Goal: Answer question/provide support

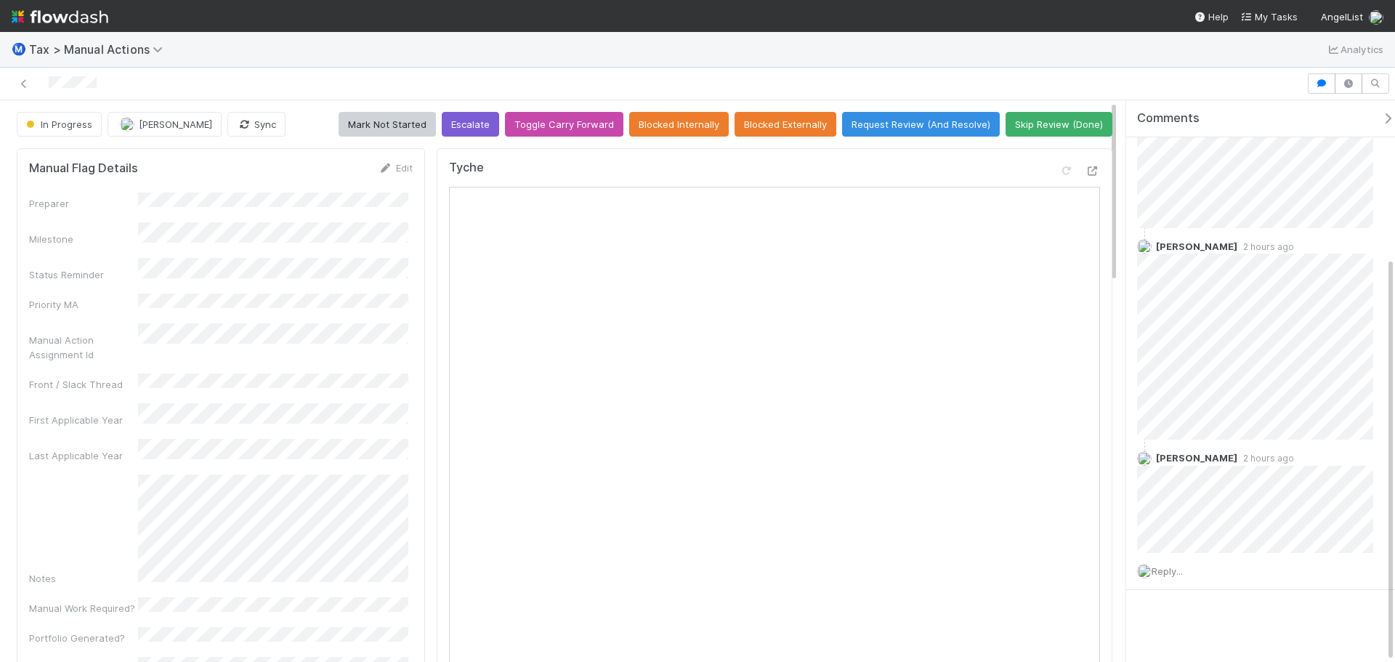
scroll to position [217, 0]
click at [1085, 170] on icon at bounding box center [1092, 170] width 15 height 9
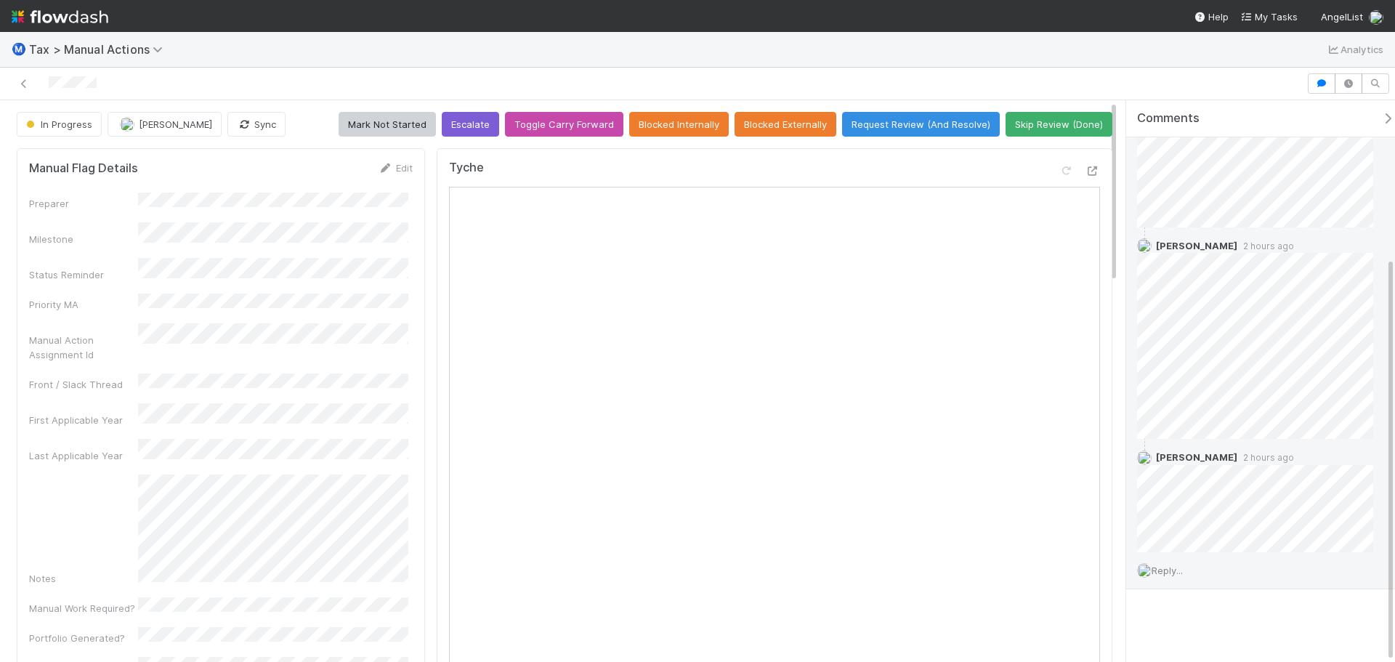
click at [1164, 572] on span "Reply..." at bounding box center [1166, 570] width 31 height 12
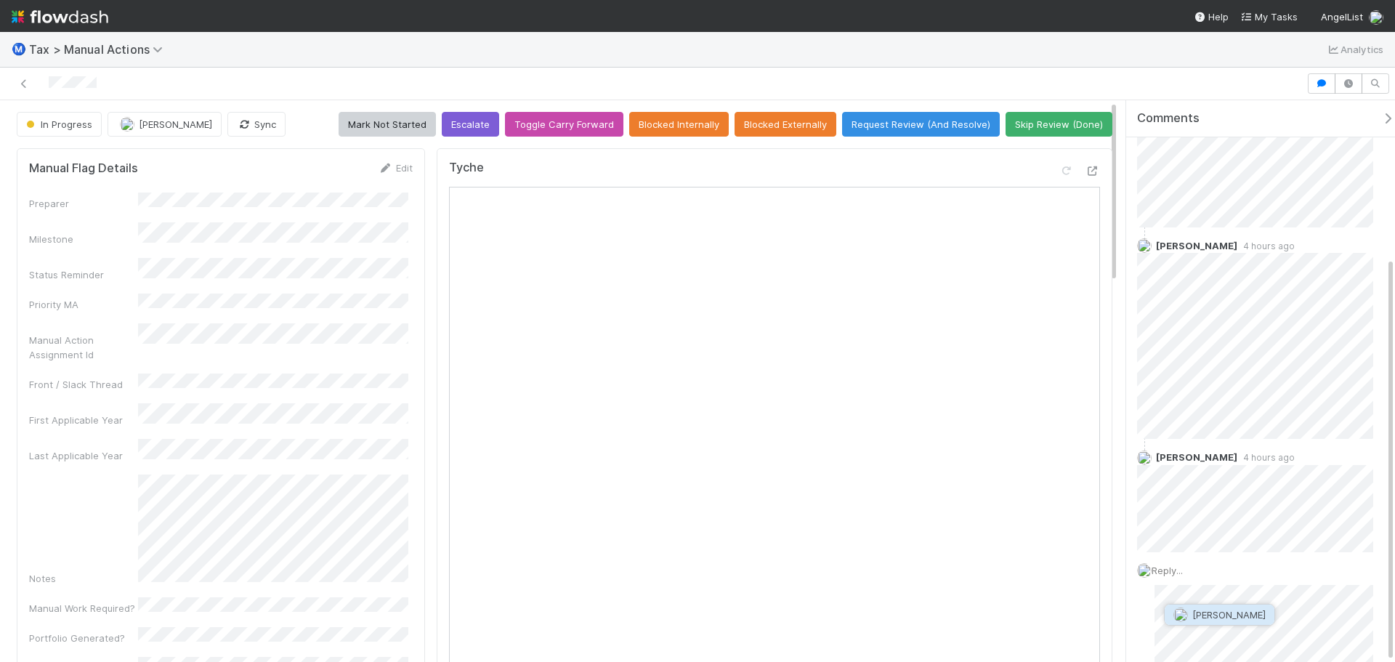
click at [1191, 615] on span "[PERSON_NAME]" at bounding box center [1219, 615] width 92 height 12
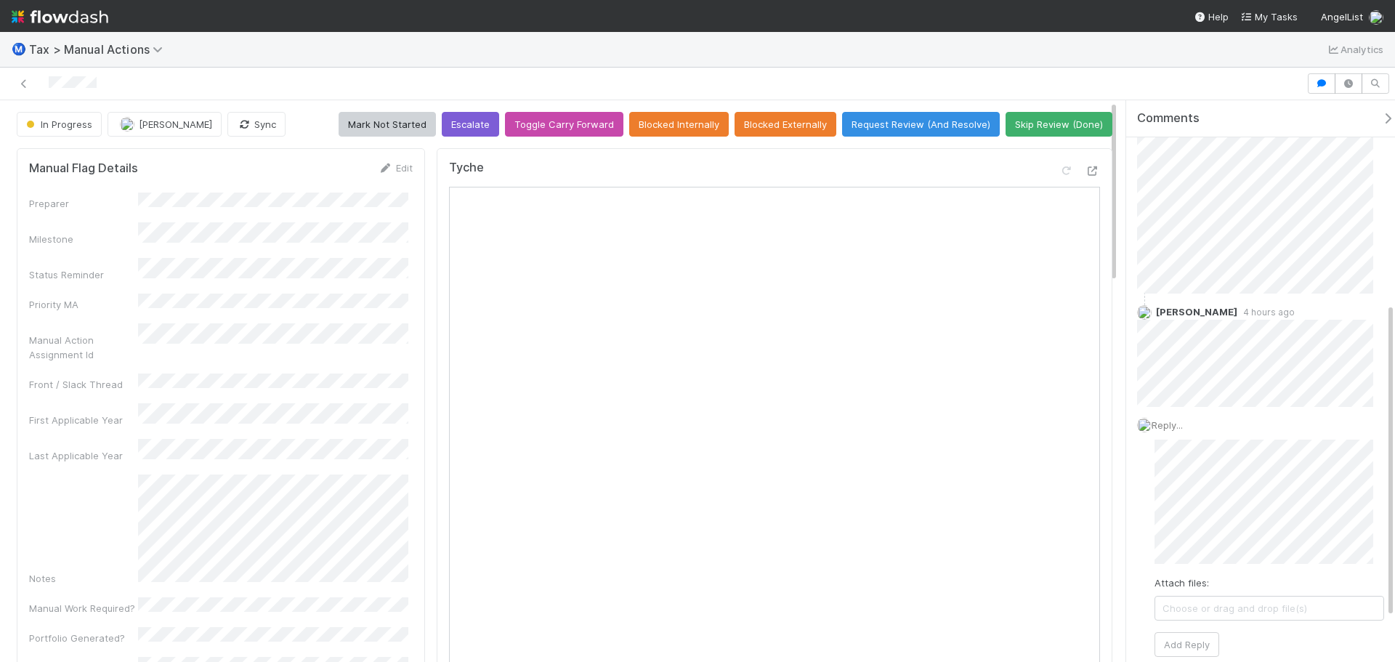
click at [1089, 171] on div "Tyche Open in [GEOGRAPHIC_DATA]" at bounding box center [775, 538] width 676 height 781
click at [1085, 174] on icon at bounding box center [1092, 170] width 15 height 9
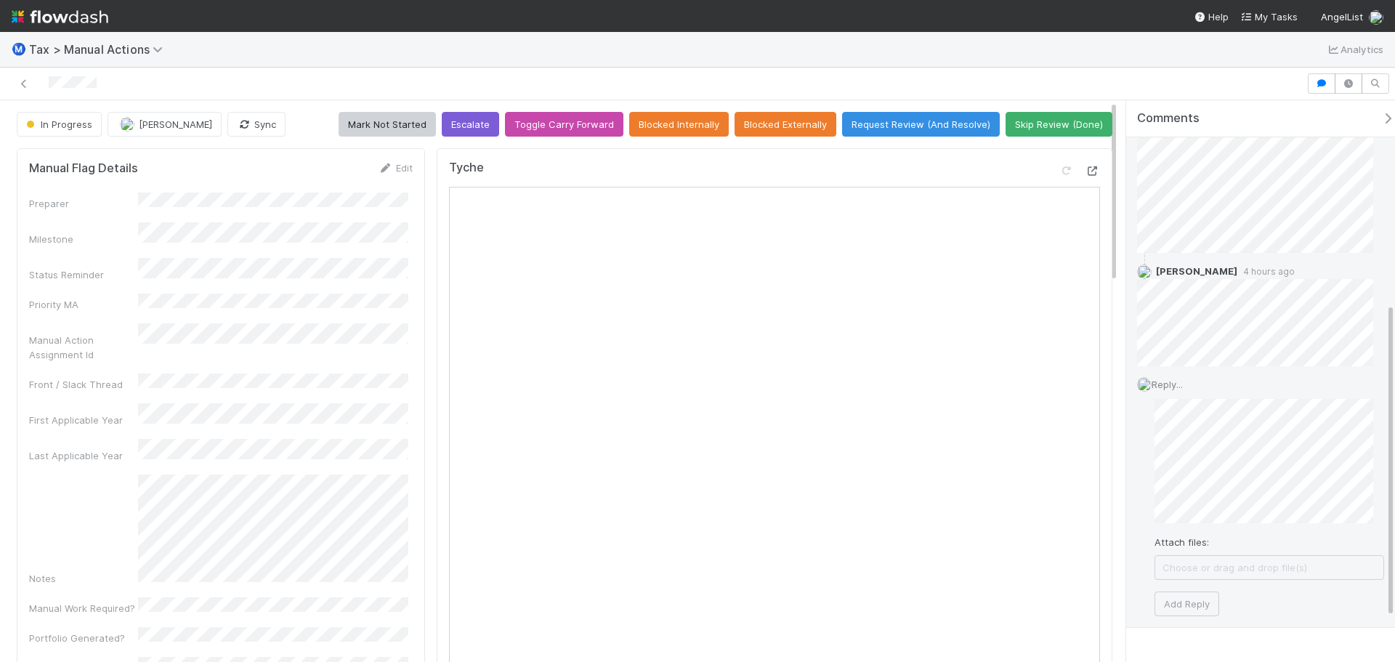
scroll to position [442, 0]
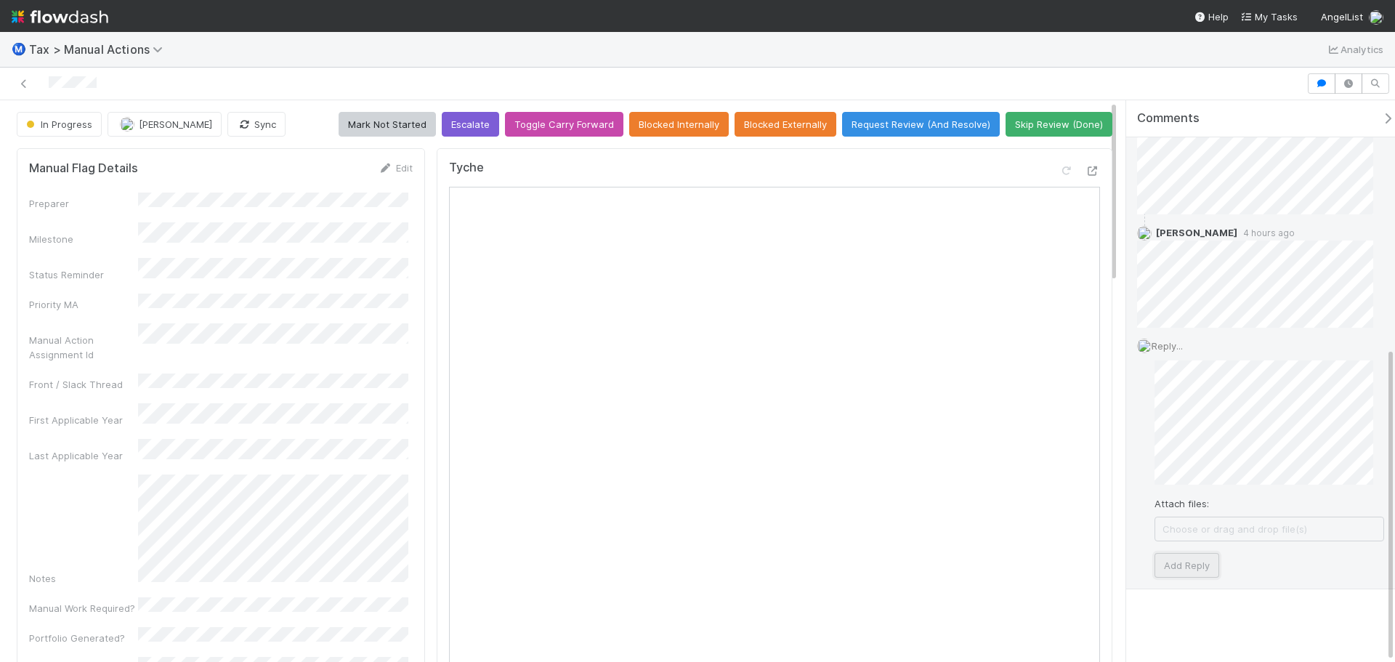
click at [1202, 565] on button "Add Reply" at bounding box center [1186, 565] width 65 height 25
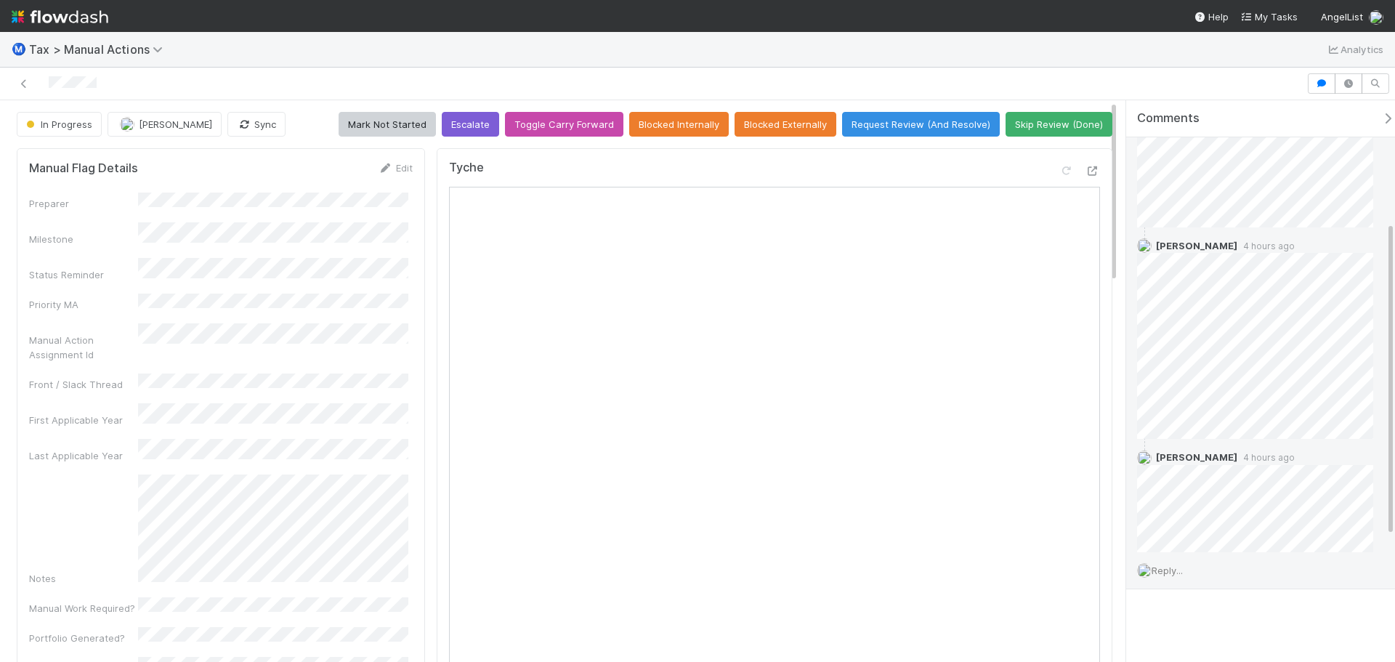
scroll to position [333, 0]
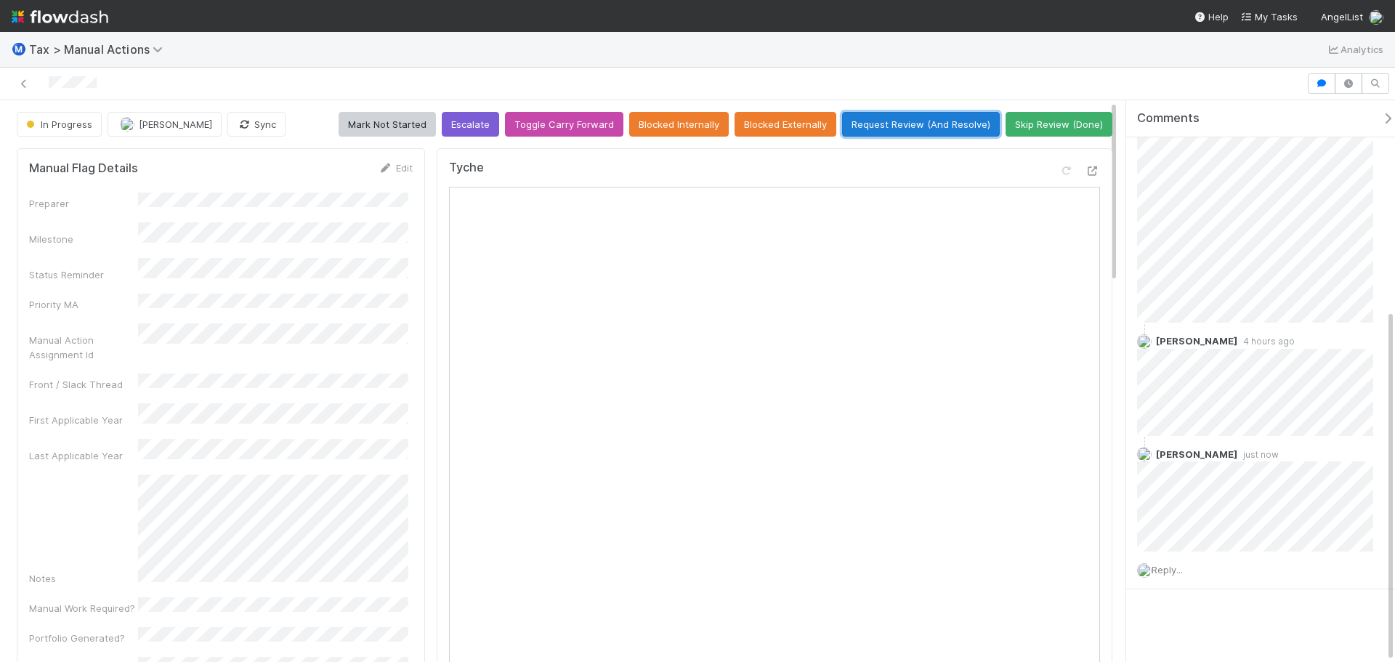
click at [861, 122] on button "Request Review (And Resolve)" at bounding box center [921, 124] width 158 height 25
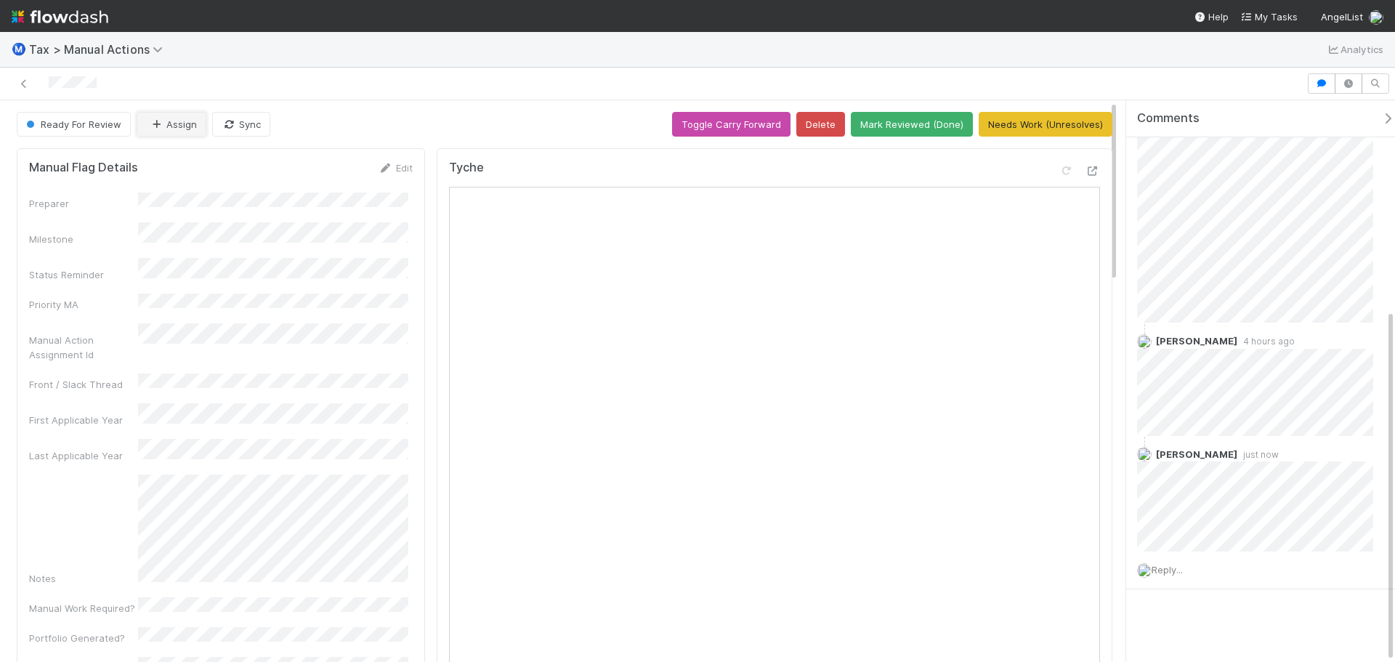
click at [154, 126] on icon "button" at bounding box center [156, 124] width 15 height 9
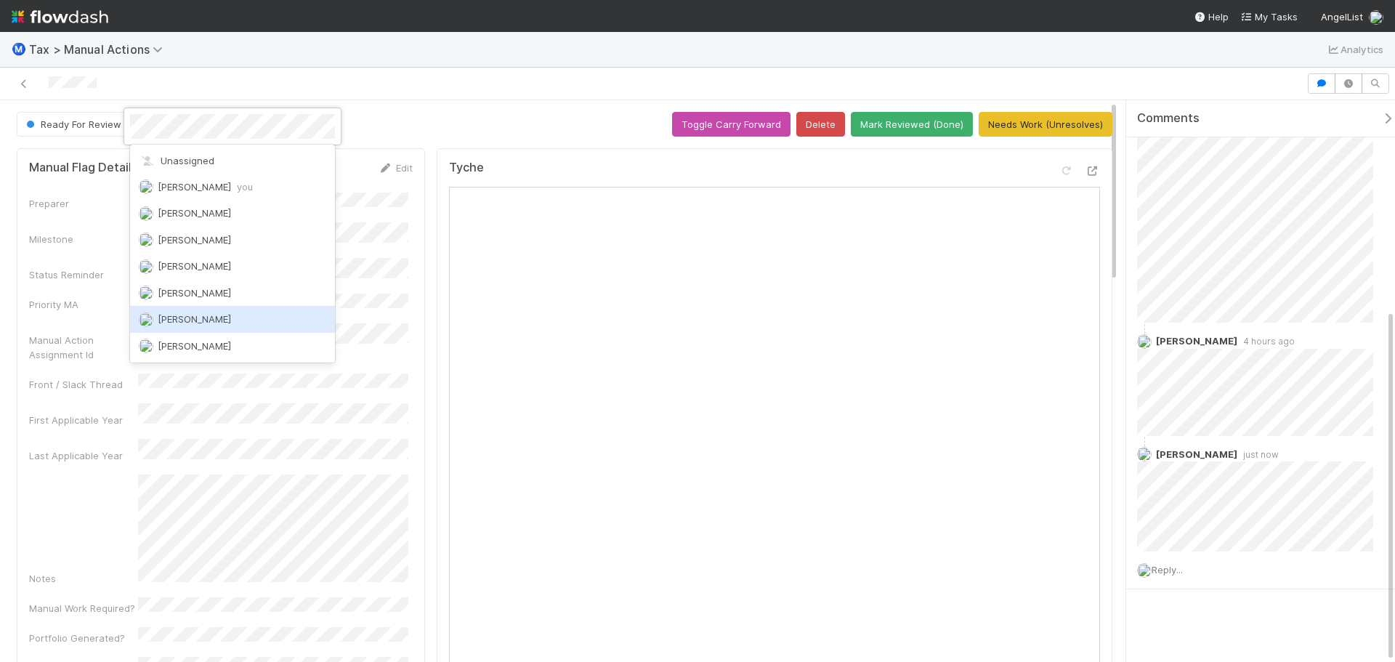
click at [191, 316] on span "[PERSON_NAME]" at bounding box center [194, 319] width 73 height 12
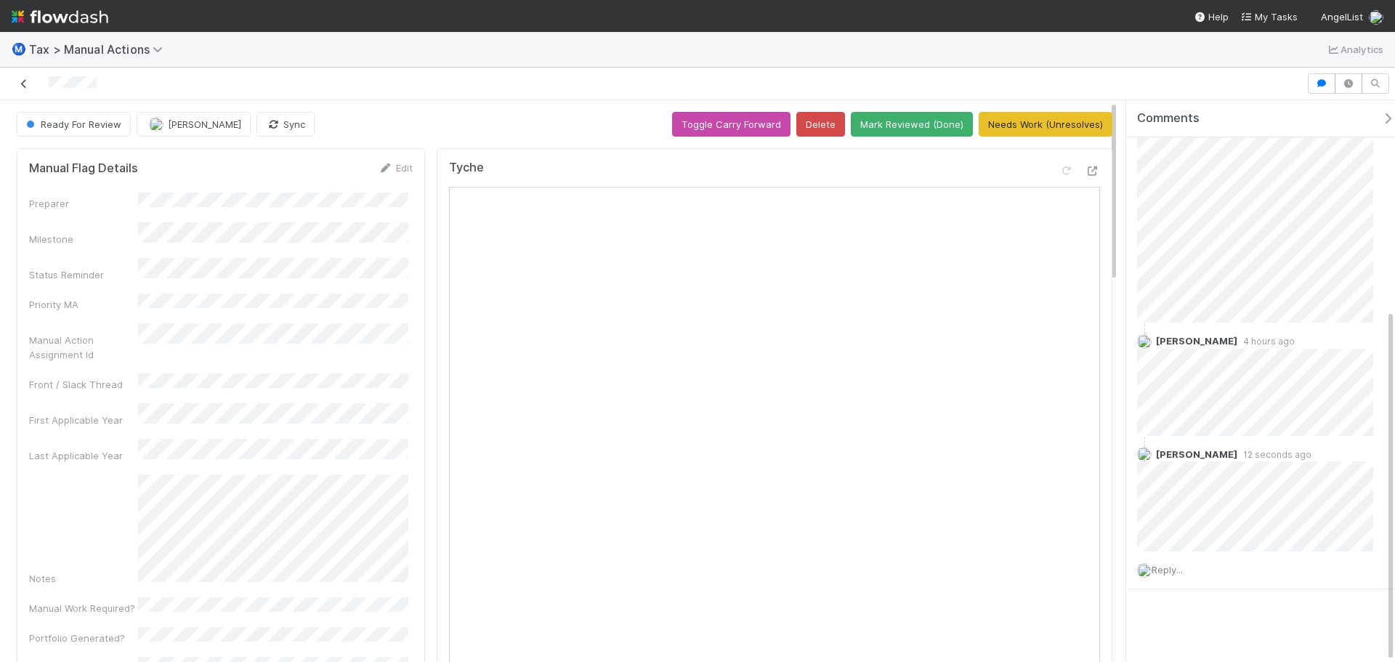
click at [24, 85] on icon at bounding box center [24, 83] width 15 height 9
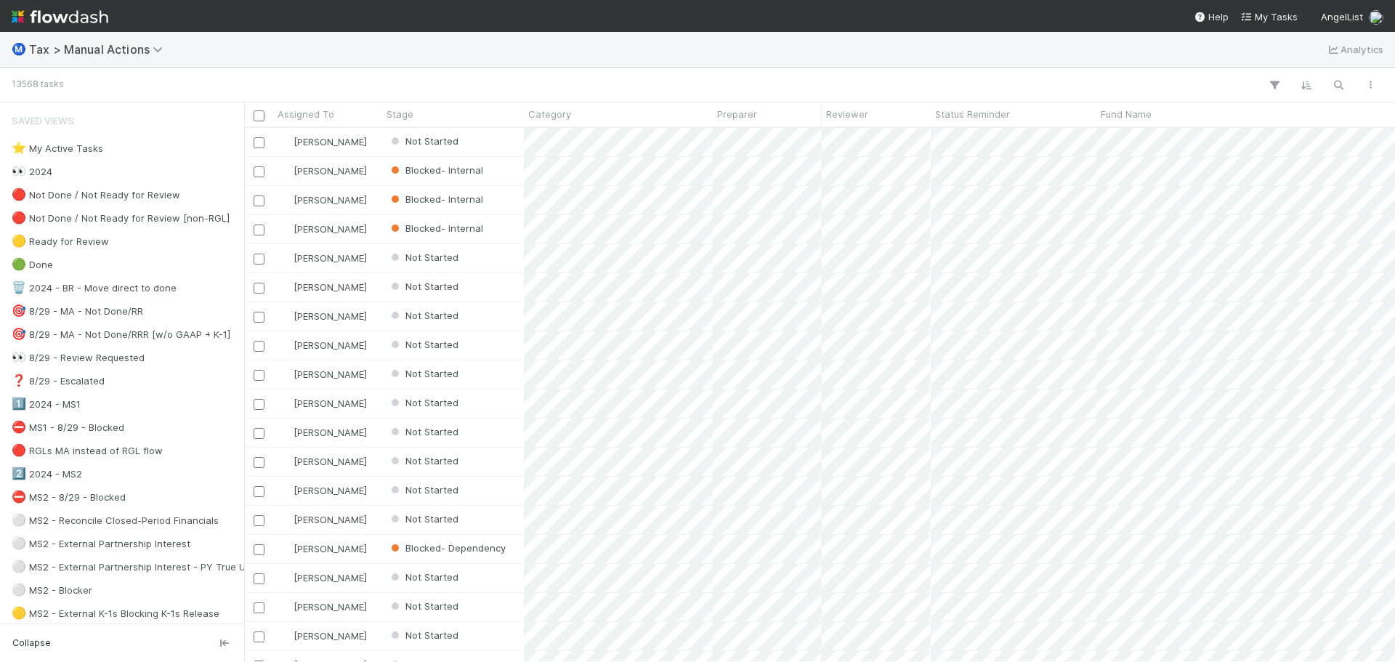
scroll to position [523, 1140]
